Goal: Task Accomplishment & Management: Manage account settings

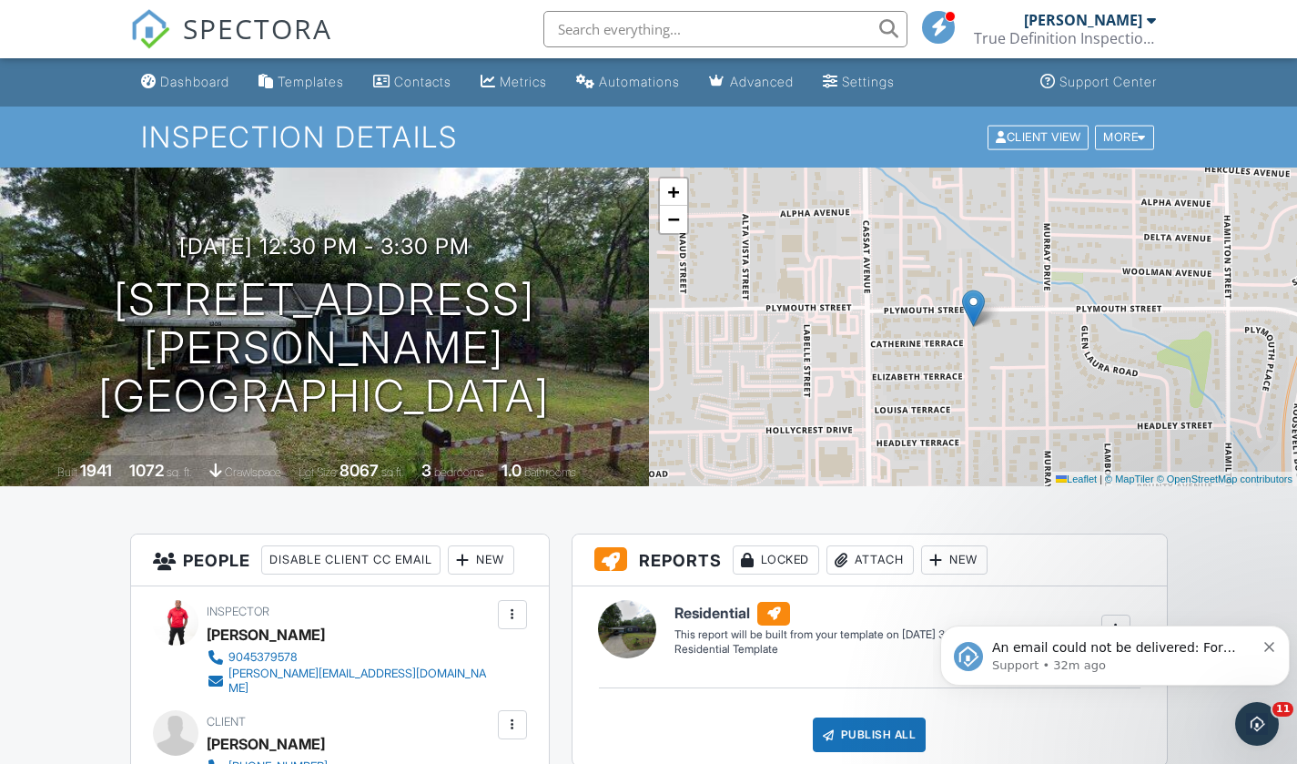
click at [1137, 653] on span "An email could not be delivered: For more information, view Why emails don't ge…" at bounding box center [1123, 665] width 263 height 51
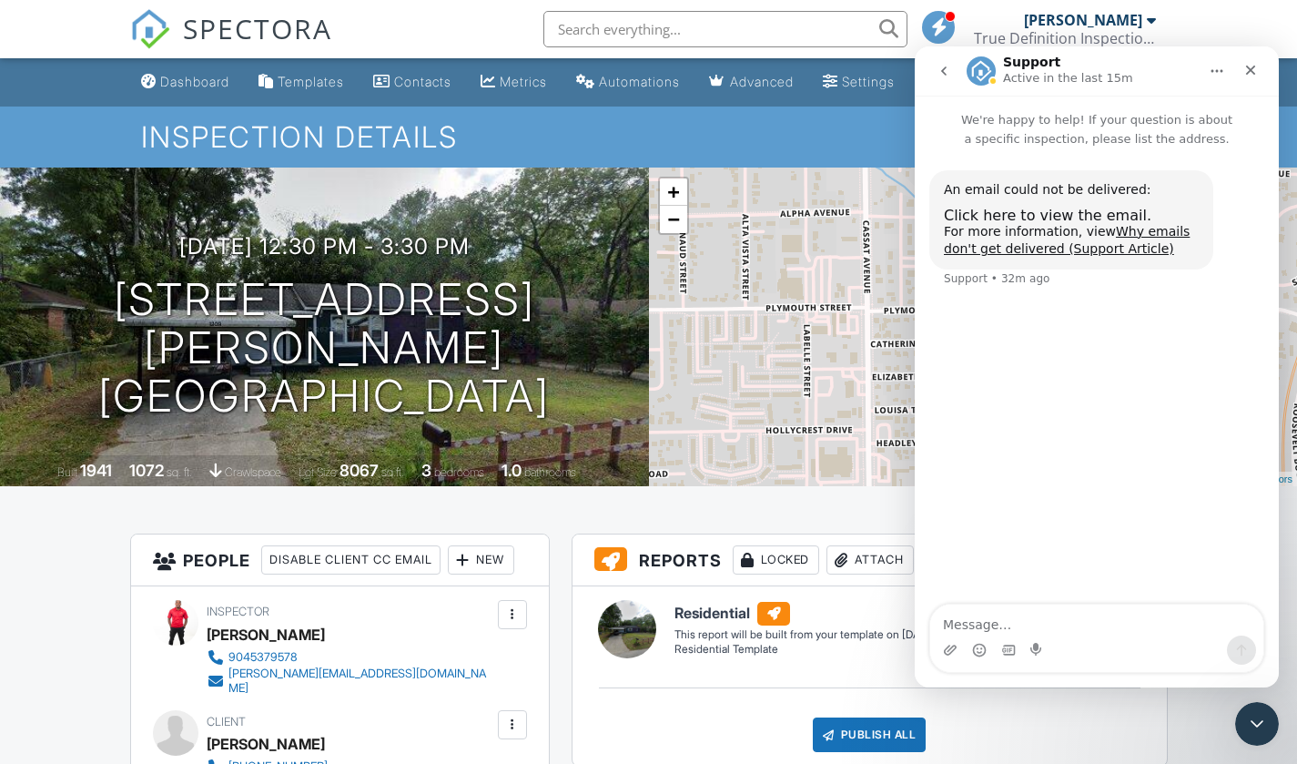
click at [1037, 217] on span "Click here to view the email." at bounding box center [1048, 215] width 208 height 17
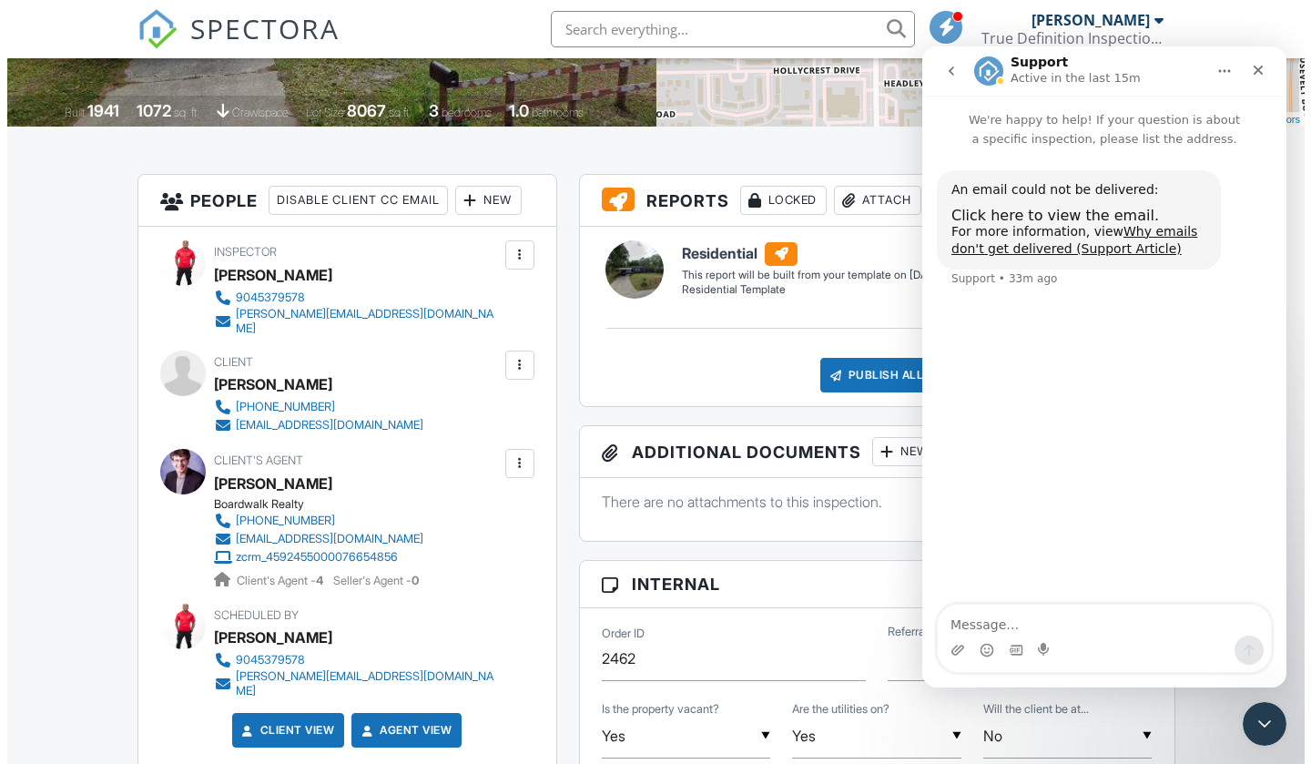
scroll to position [364, 0]
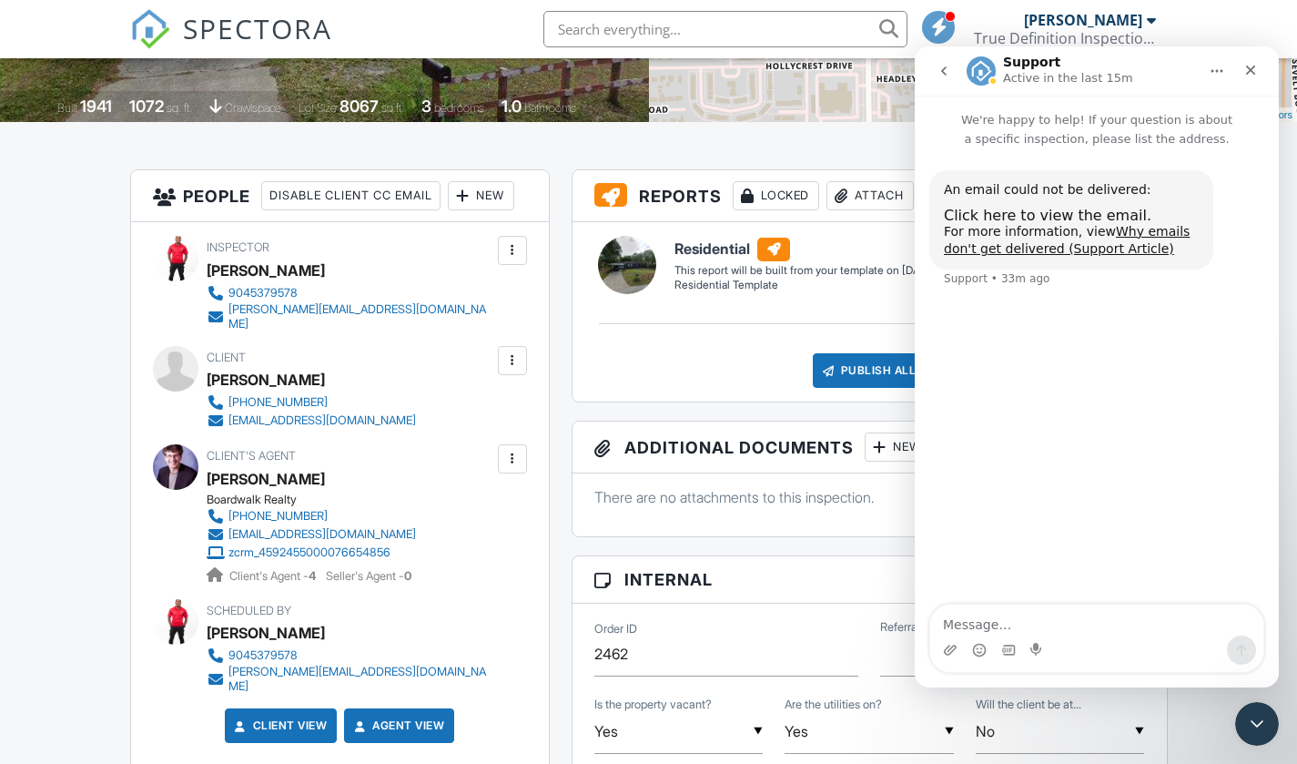
click at [523, 353] on div at bounding box center [512, 360] width 29 height 29
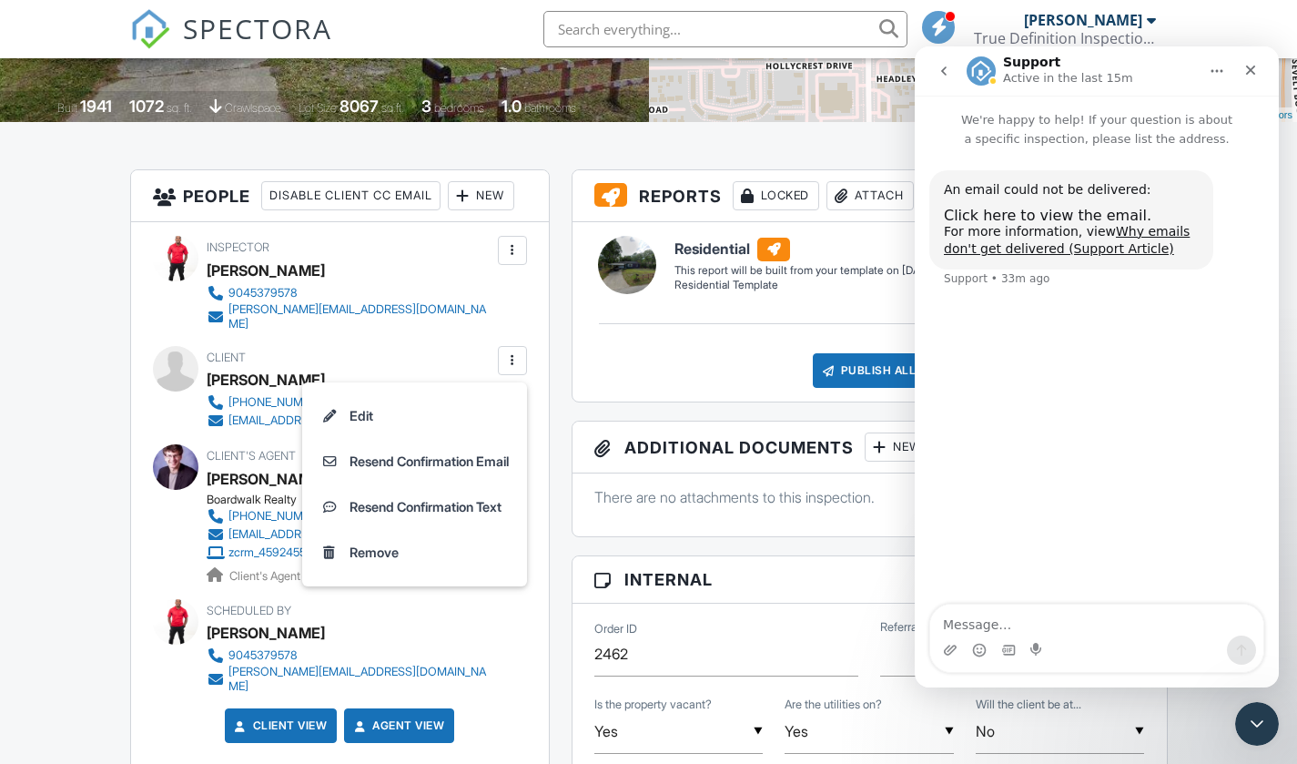
click at [356, 401] on li "Edit" at bounding box center [414, 416] width 203 height 46
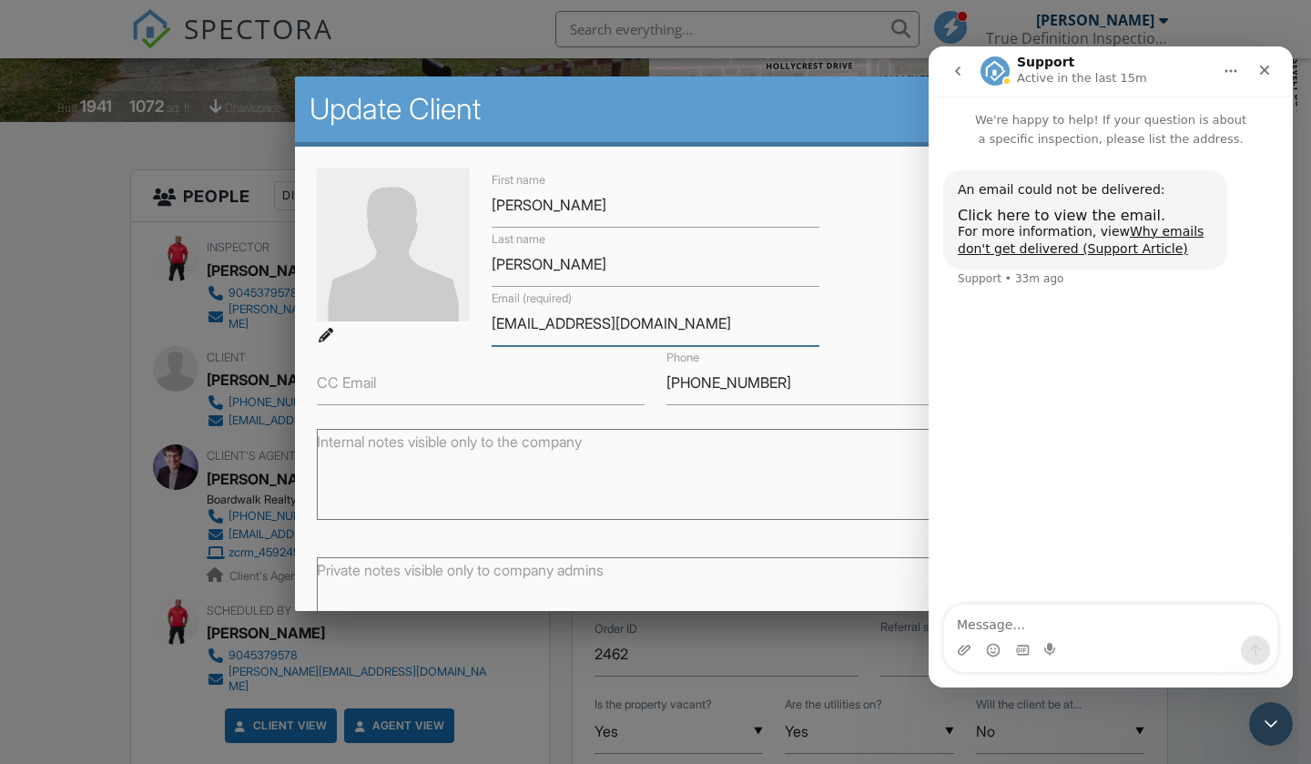
drag, startPoint x: 693, startPoint y: 320, endPoint x: 239, endPoint y: 344, distance: 454.0
paste input "ilto:Amaliksu"
drag, startPoint x: 535, startPoint y: 324, endPoint x: 228, endPoint y: 302, distance: 308.5
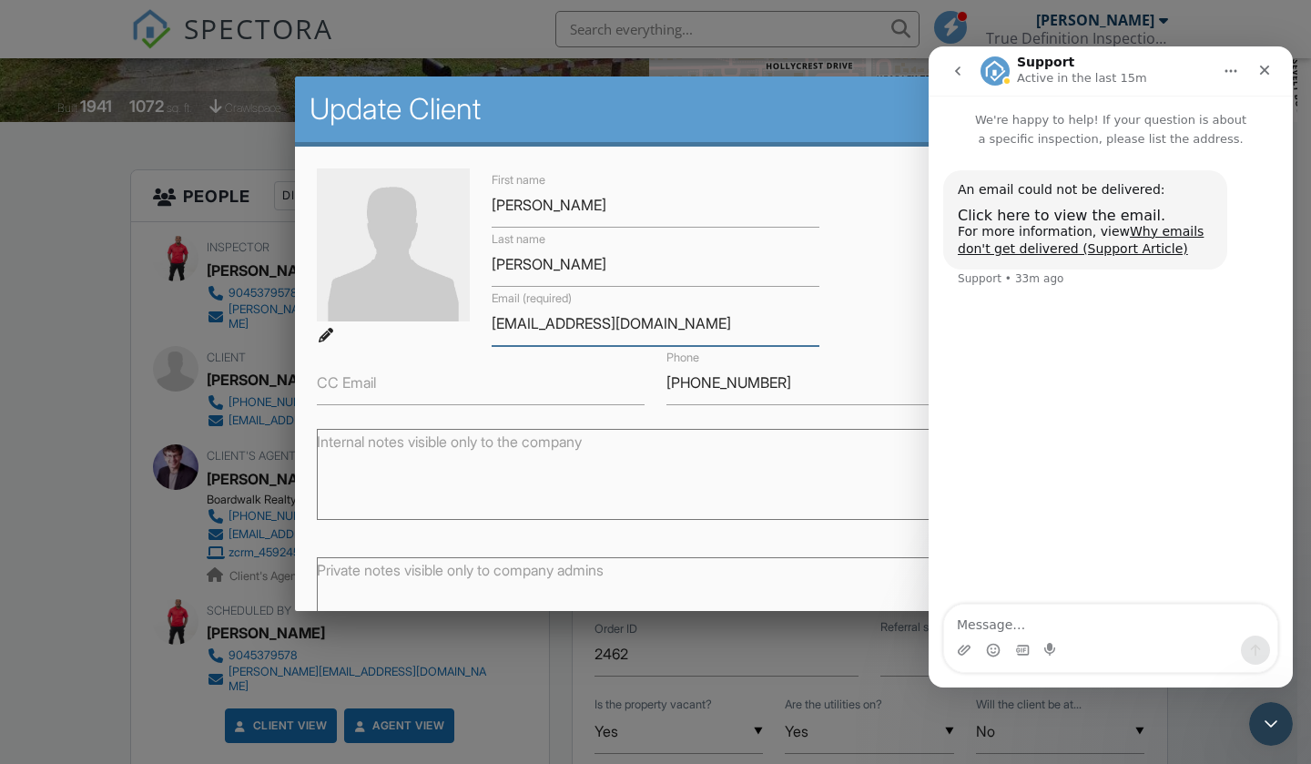
type input "Amaliksullivan@gmail.com"
click at [1263, 85] on div "Close" at bounding box center [1264, 70] width 33 height 33
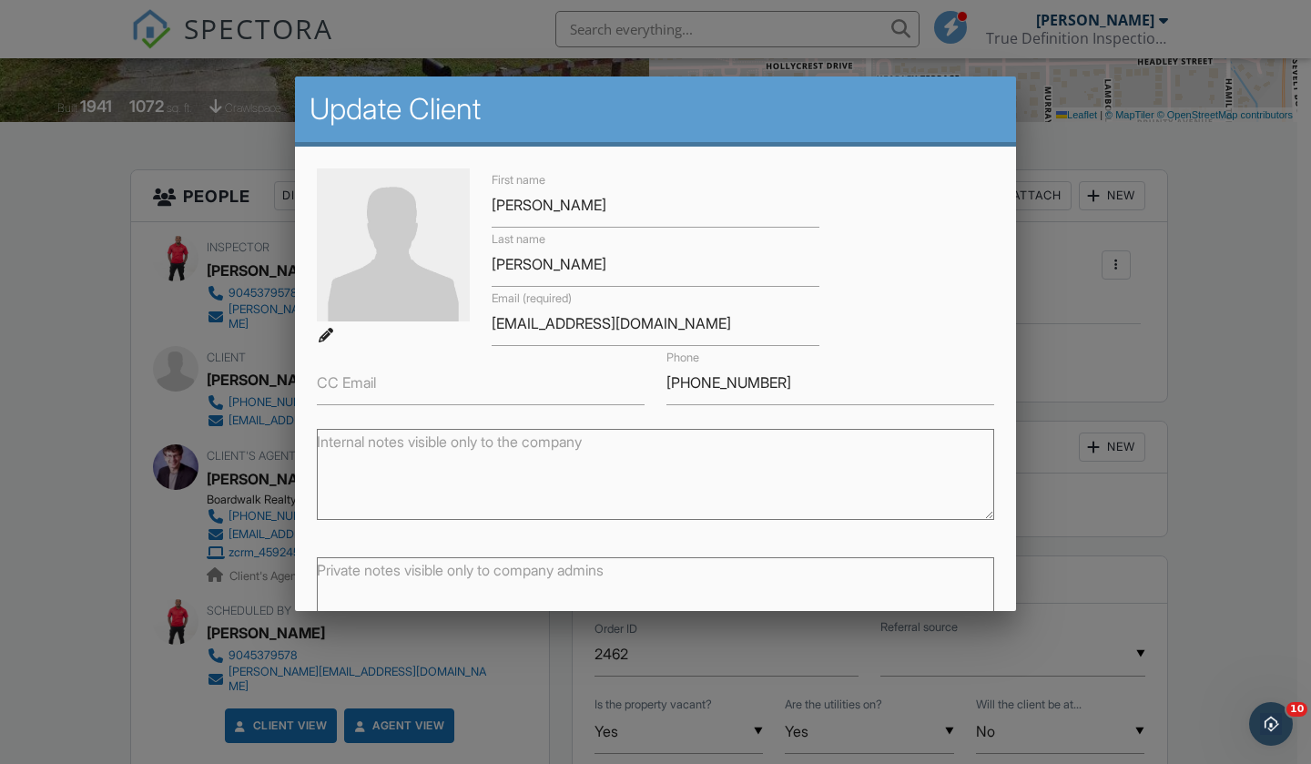
scroll to position [120, 0]
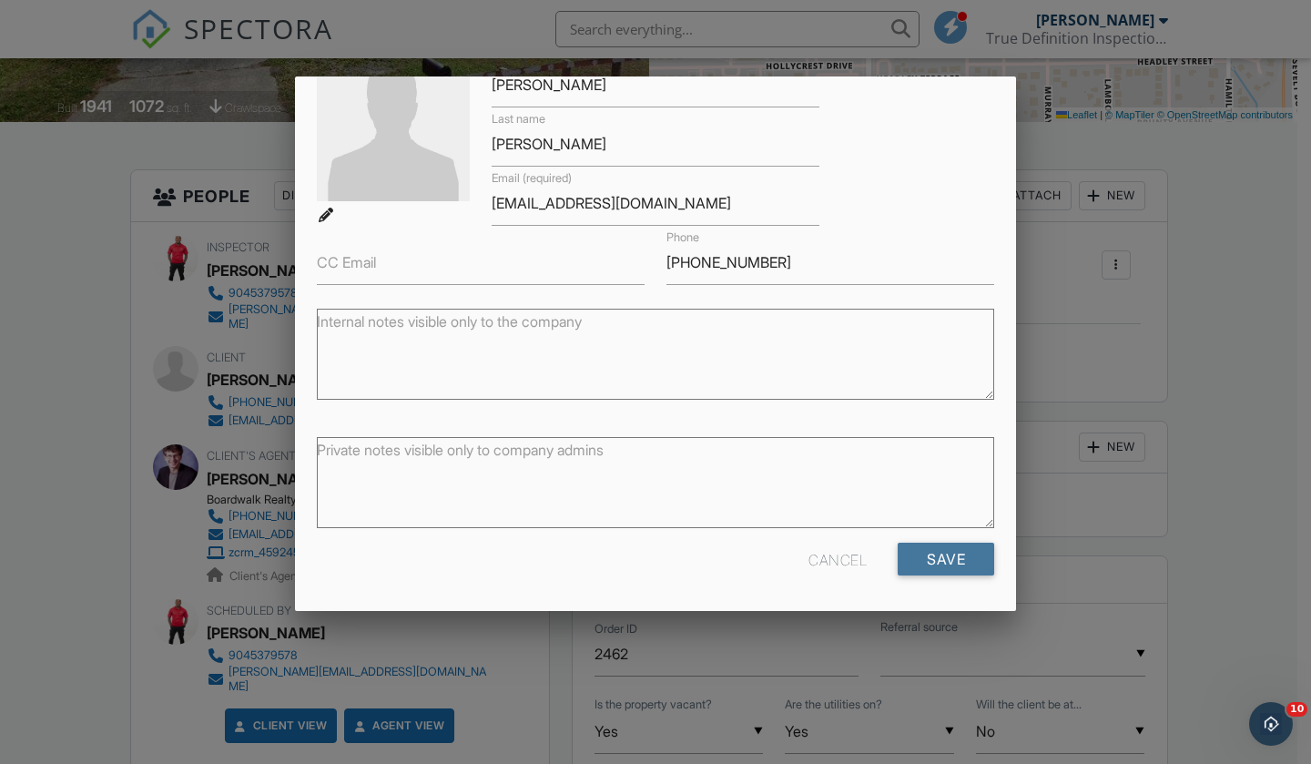
click at [913, 547] on input "Save" at bounding box center [946, 559] width 97 height 33
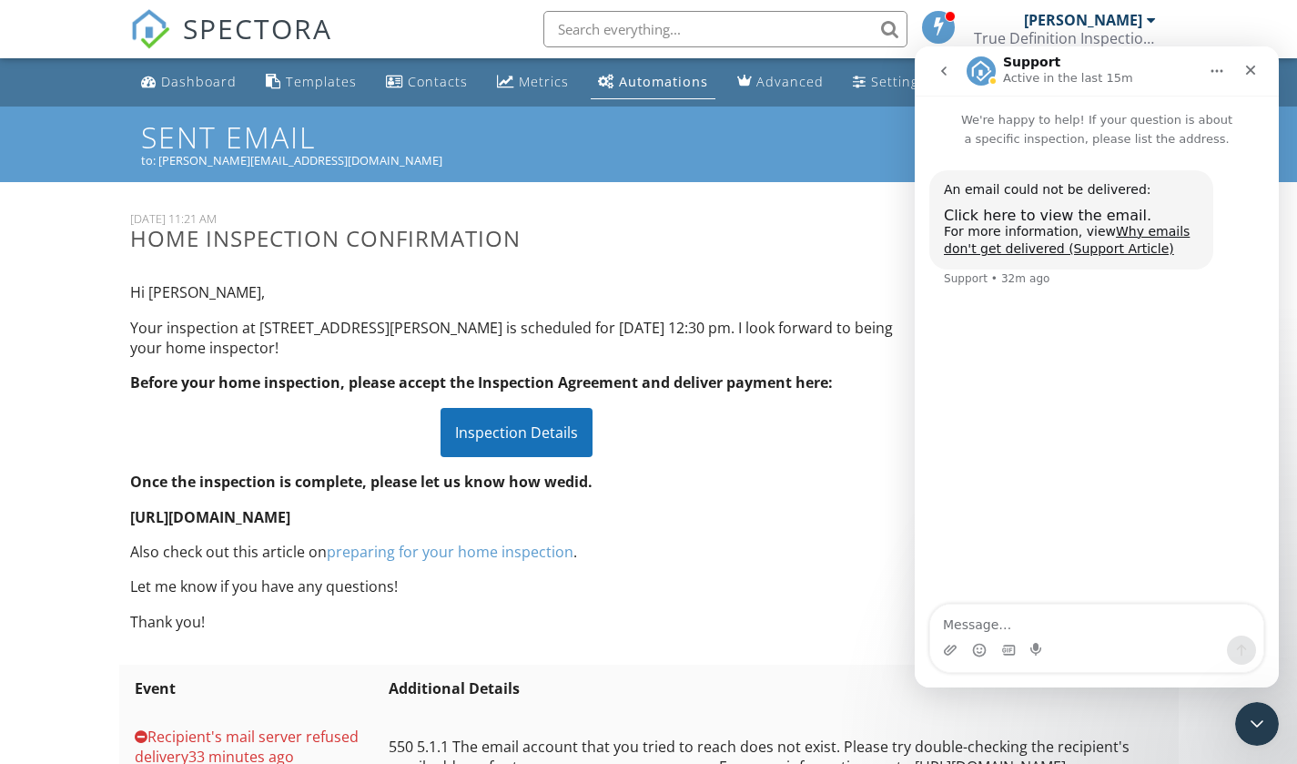
click at [705, 605] on div "Hi Anthony, Your inspection at 1209 Stimson St, Jacksonville, FL 32205 is sched…" at bounding box center [516, 457] width 795 height 379
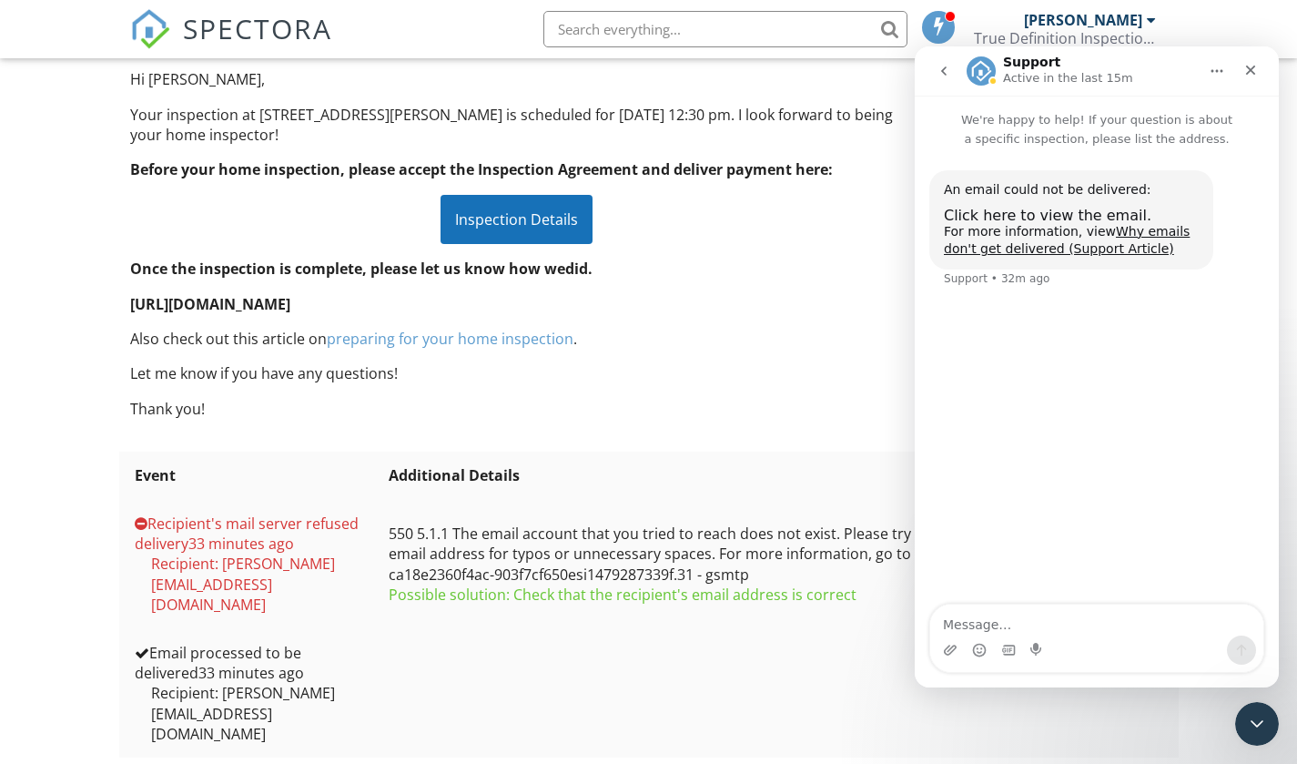
scroll to position [214, 0]
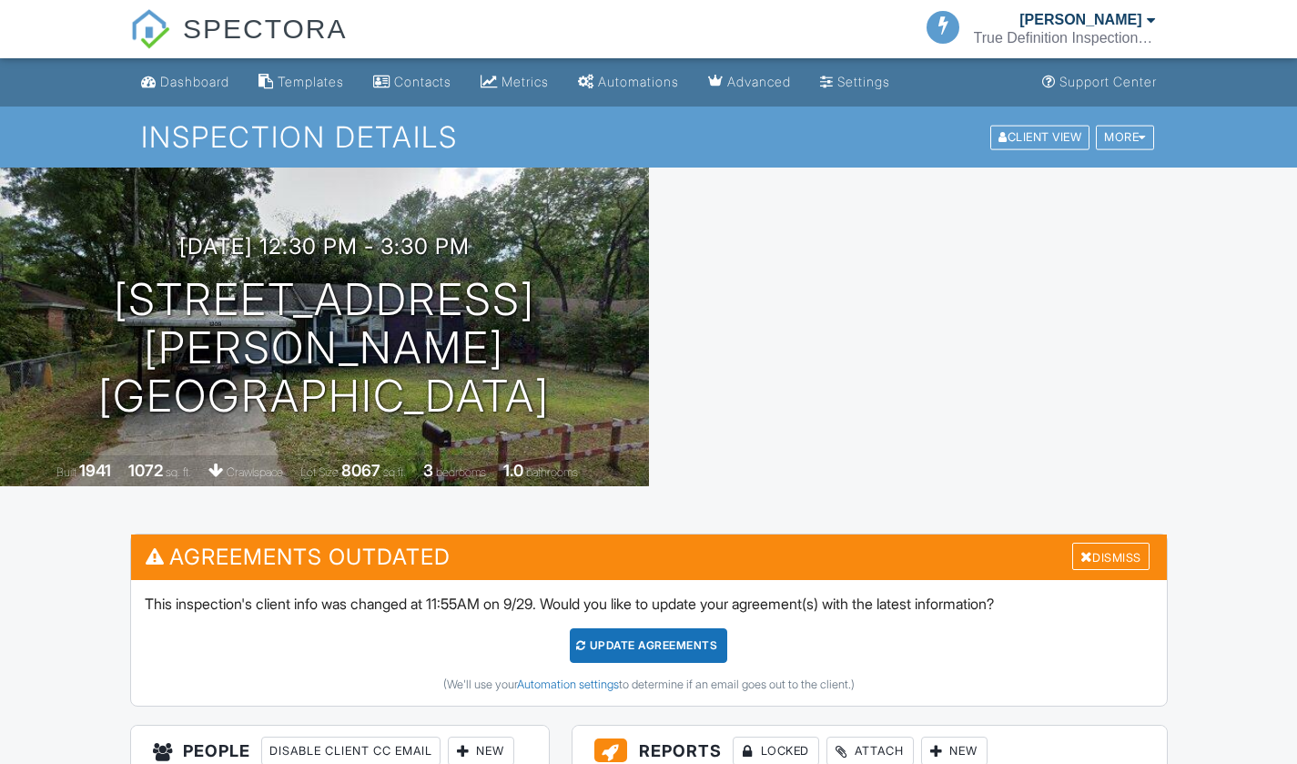
click at [635, 636] on div "Update Agreements" at bounding box center [649, 645] width 158 height 35
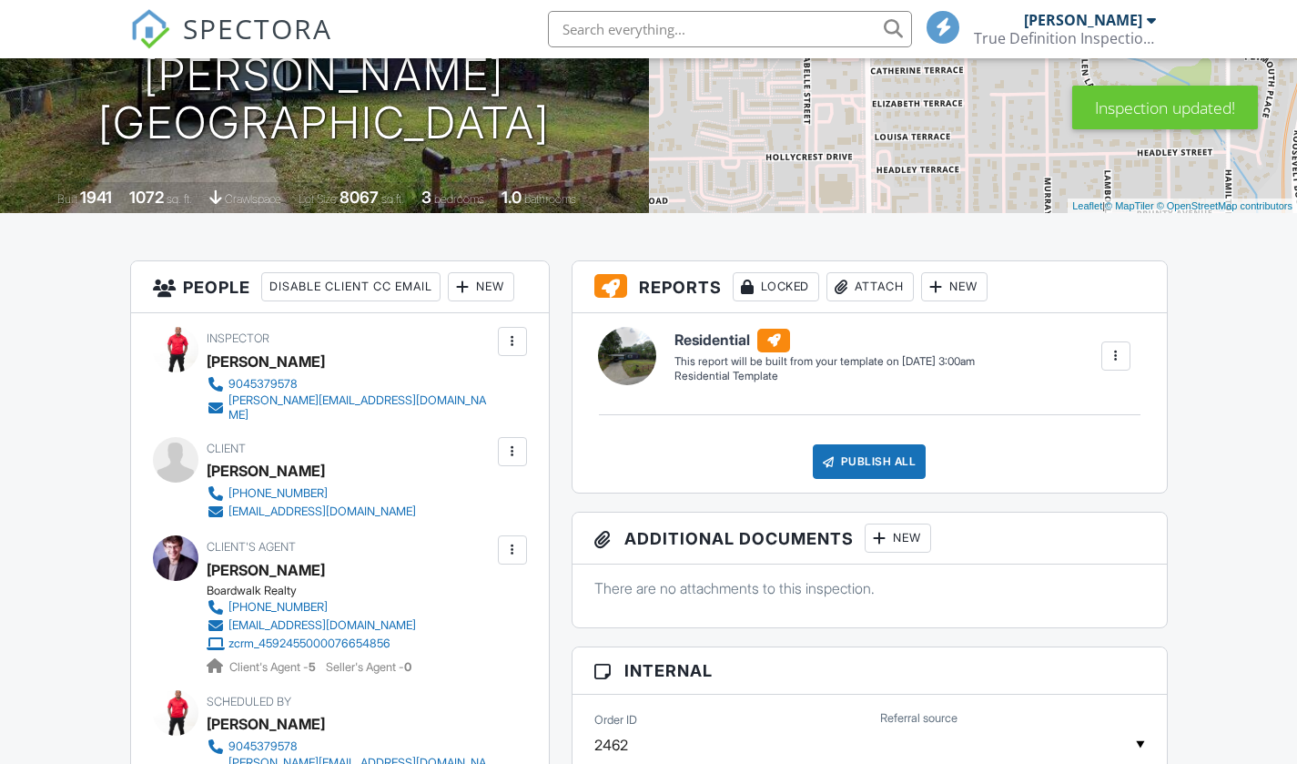
scroll to position [182, 0]
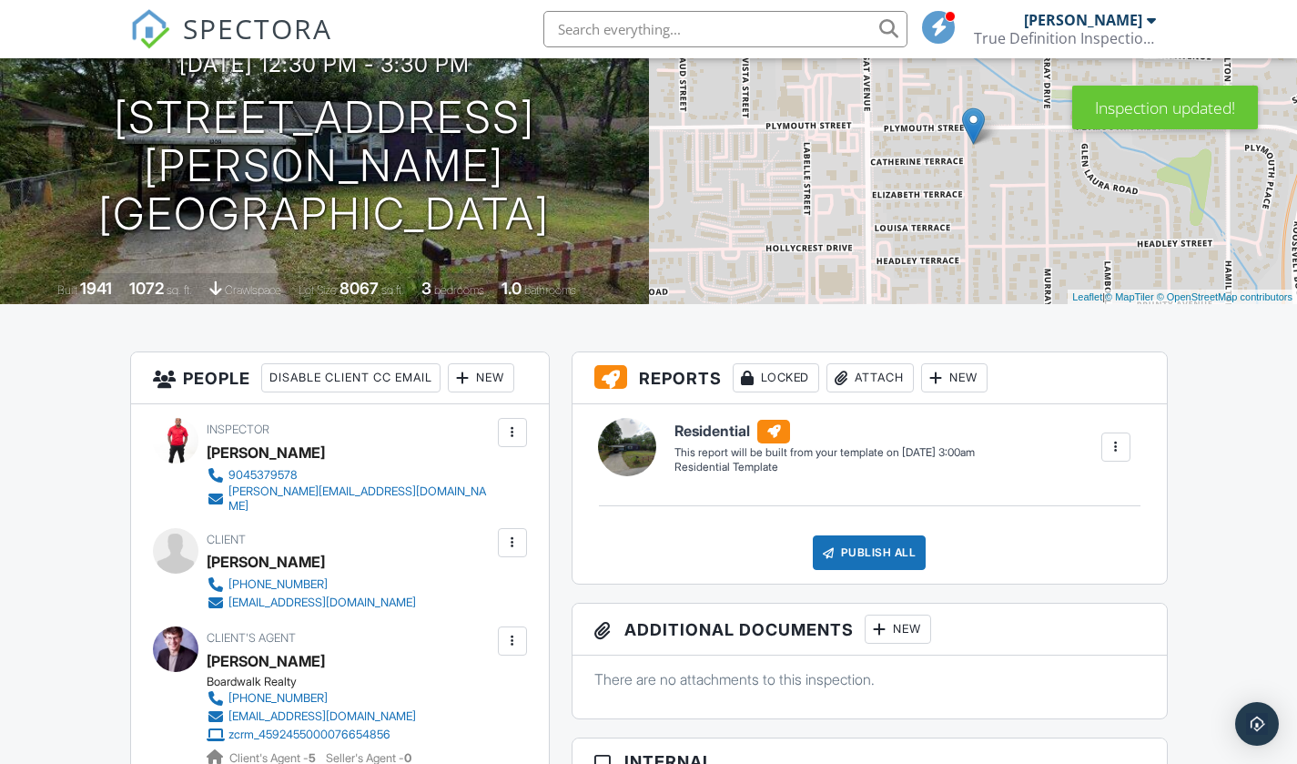
click at [521, 528] on div at bounding box center [512, 542] width 29 height 29
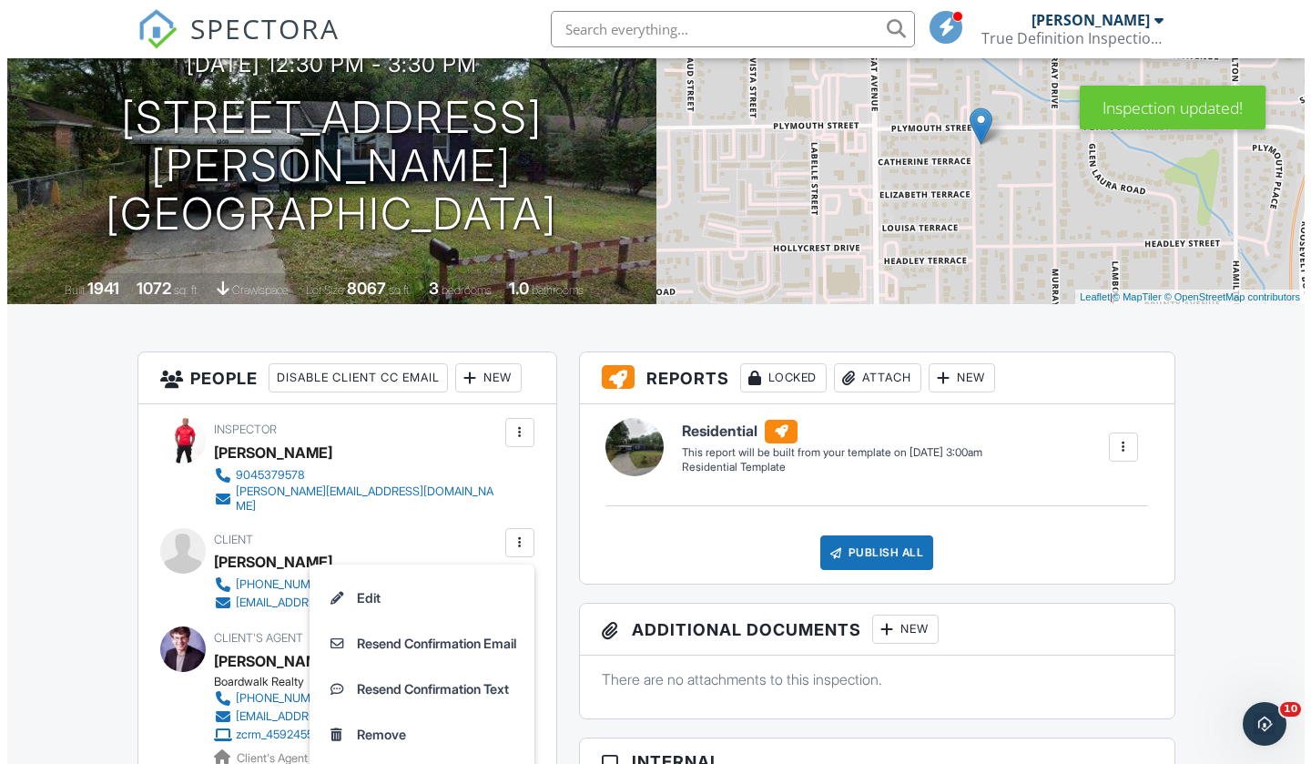
scroll to position [0, 0]
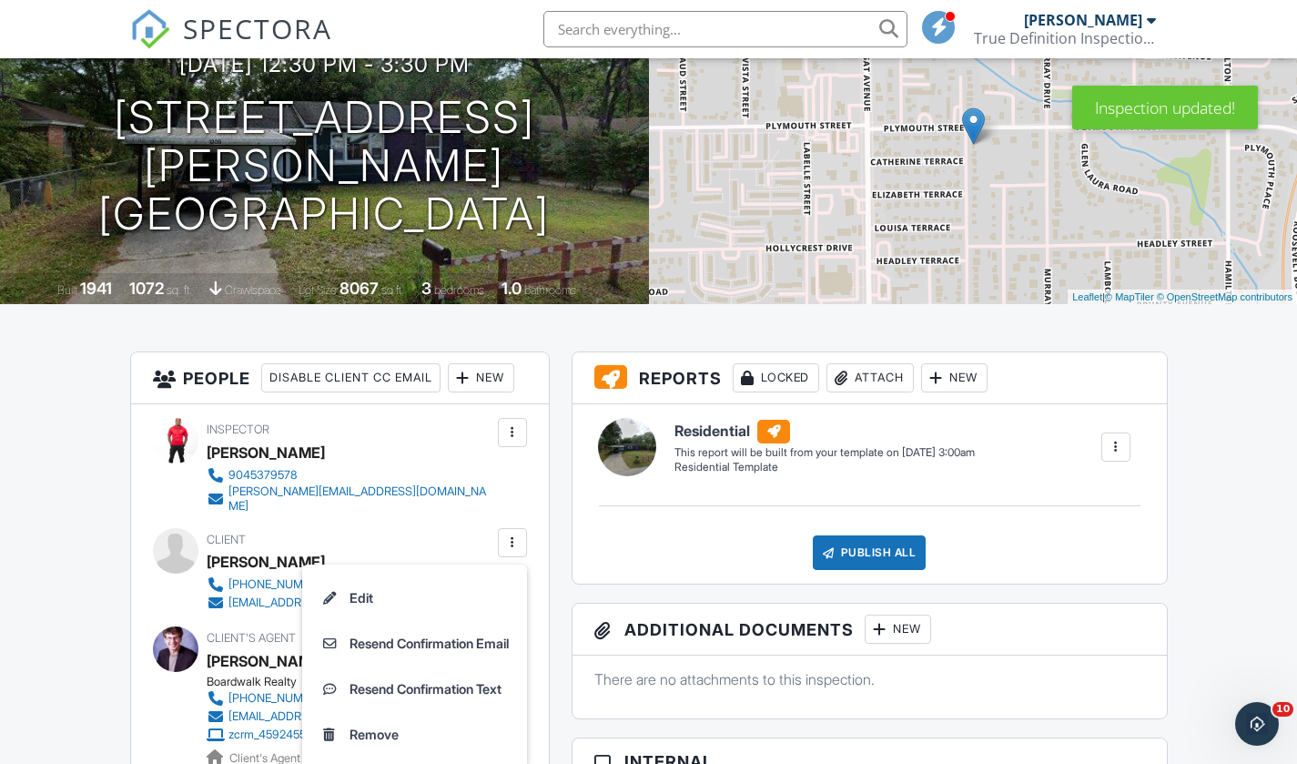
click at [470, 634] on li "Resend Confirmation Email" at bounding box center [414, 644] width 203 height 46
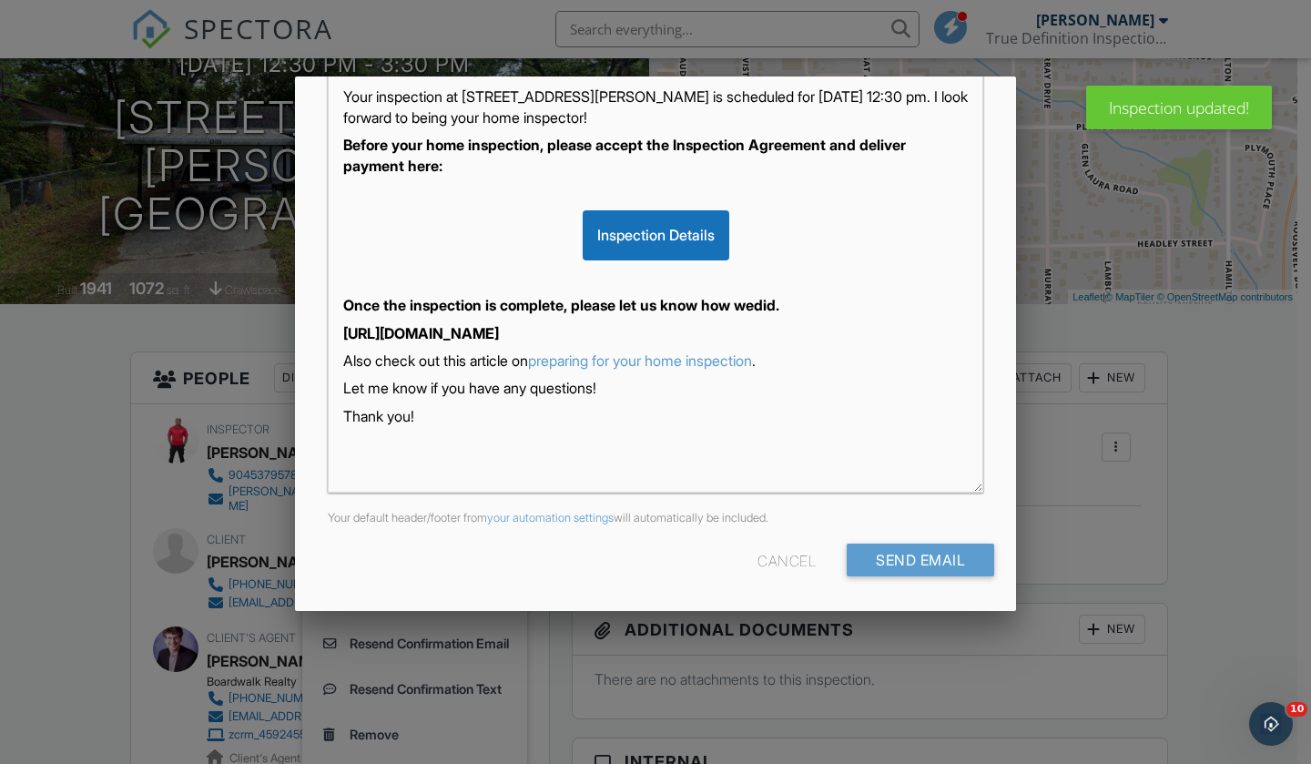
scroll to position [1, 0]
click at [900, 558] on input "Send Email" at bounding box center [920, 560] width 147 height 33
